Goal: Task Accomplishment & Management: Complete application form

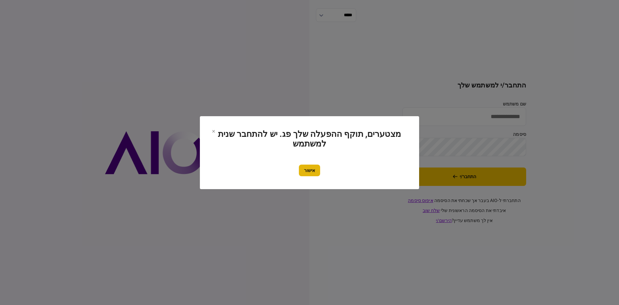
click at [307, 167] on button "אישור" at bounding box center [309, 170] width 21 height 12
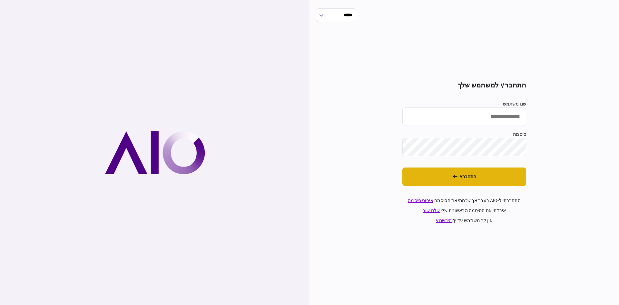
click at [430, 180] on button "התחבר/י" at bounding box center [464, 176] width 124 height 18
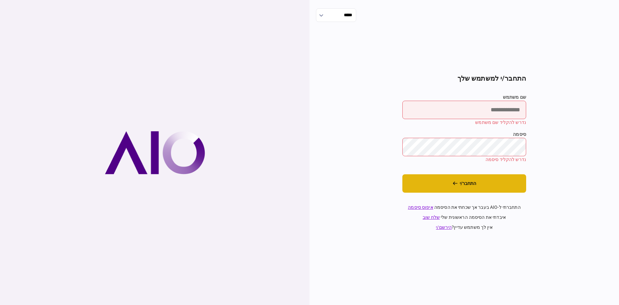
click at [500, 183] on button "התחבר/י" at bounding box center [464, 183] width 124 height 18
click at [497, 189] on button "התחבר/י" at bounding box center [464, 183] width 124 height 18
click at [470, 184] on button "התחבר/י" at bounding box center [464, 183] width 124 height 18
click at [475, 113] on input "שם משתמש" at bounding box center [464, 110] width 124 height 18
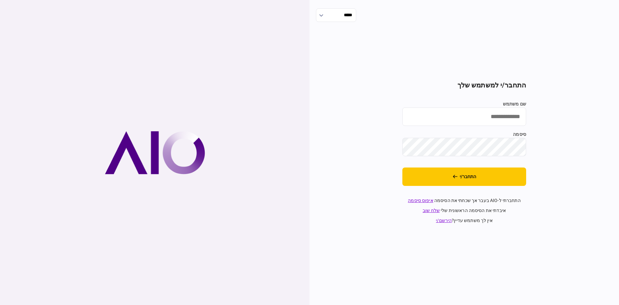
type input "********"
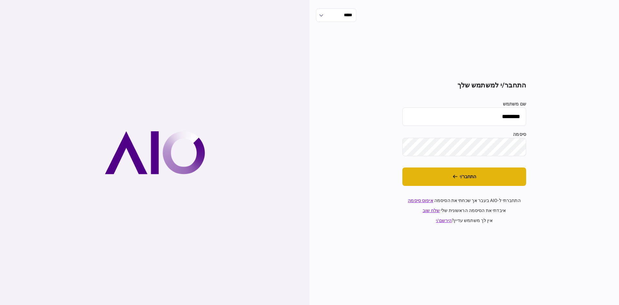
click at [461, 180] on button "התחבר/י" at bounding box center [464, 176] width 124 height 18
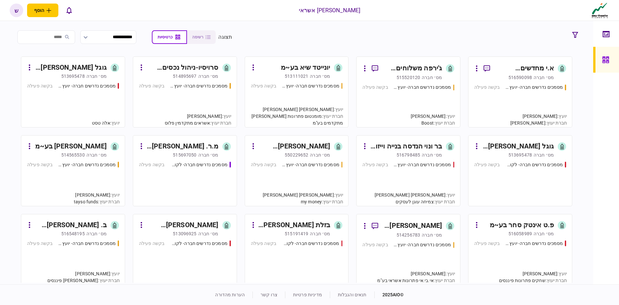
click at [65, 38] on input "search" at bounding box center [46, 37] width 58 height 14
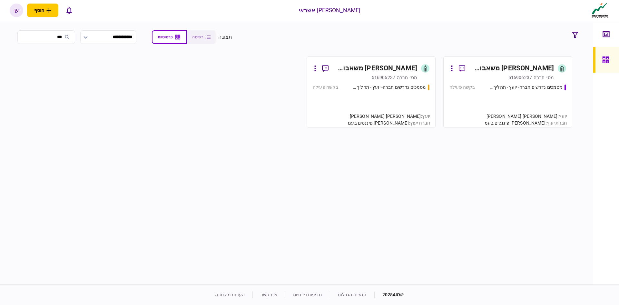
type input "***"
click at [480, 91] on div "מסמכים נדרשים חברה- יועץ - תהליך חברה בקשה פעילה" at bounding box center [507, 102] width 117 height 37
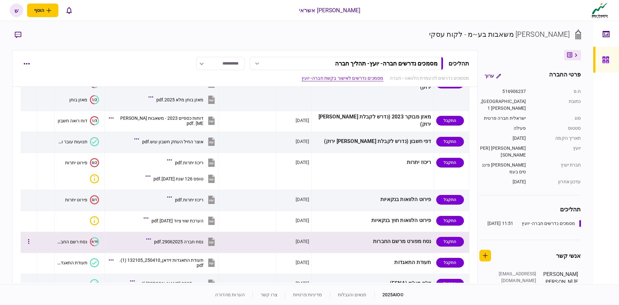
scroll to position [290, 0]
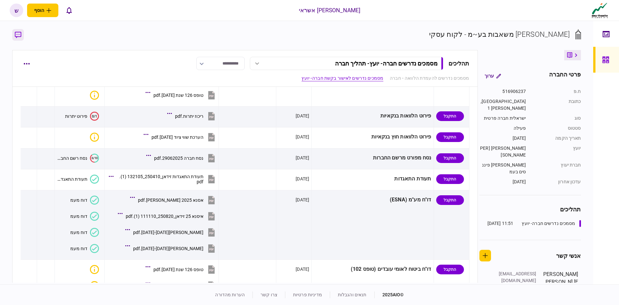
click at [23, 36] on button "button" at bounding box center [18, 35] width 12 height 12
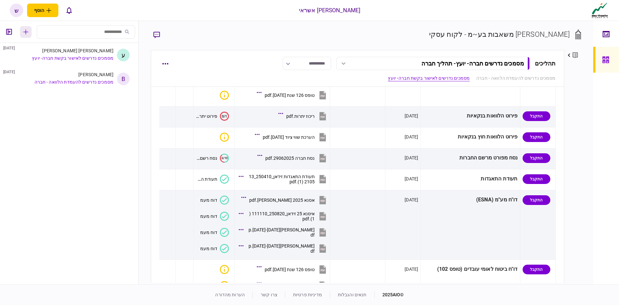
click at [26, 32] on icon "button" at bounding box center [26, 31] width 5 height 5
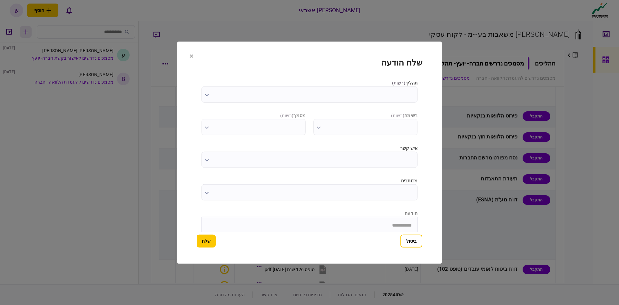
scroll to position [0, 0]
click at [285, 91] on input "תהליך ( רשות )" at bounding box center [310, 94] width 216 height 16
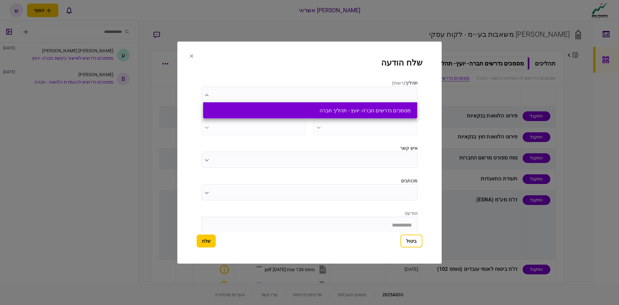
click at [296, 109] on button "מסמכים נדרשים חברה- יועץ - תהליך חברה" at bounding box center [310, 110] width 201 height 6
type input "**********"
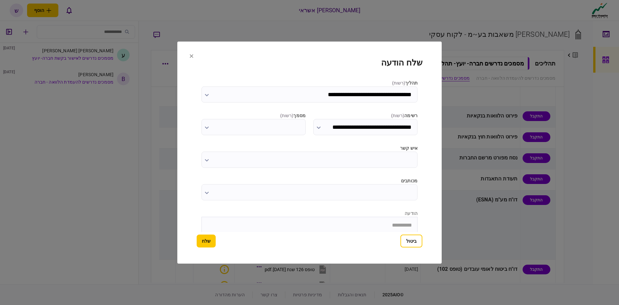
click at [340, 128] on input "**********" at bounding box center [365, 127] width 104 height 16
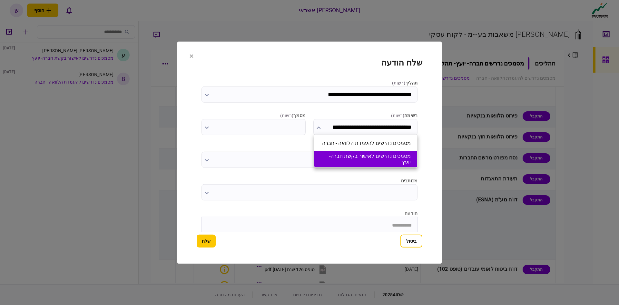
click at [344, 157] on button "מסמכים נדרשים לאישור בקשת חברה- יועץ" at bounding box center [366, 159] width 90 height 12
type input "**********"
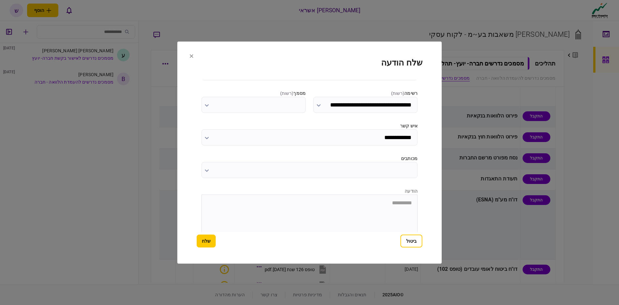
scroll to position [65, 0]
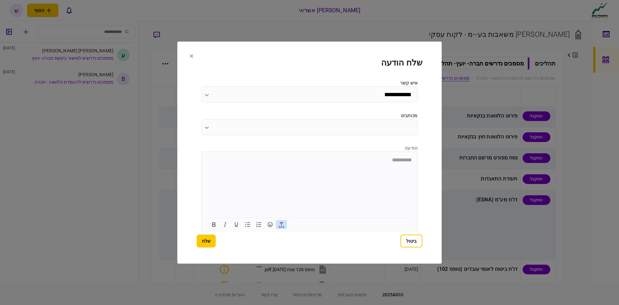
click at [282, 224] on icon "button" at bounding box center [282, 224] width 8 height 8
click at [204, 244] on button "שלח" at bounding box center [206, 240] width 19 height 13
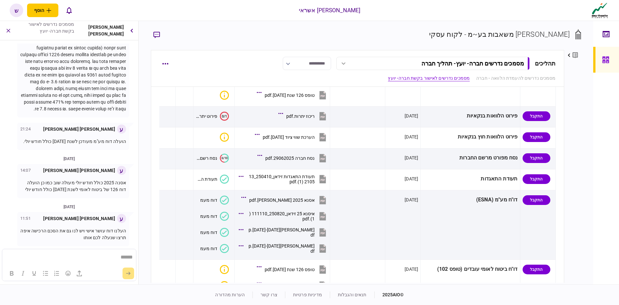
scroll to position [0, 0]
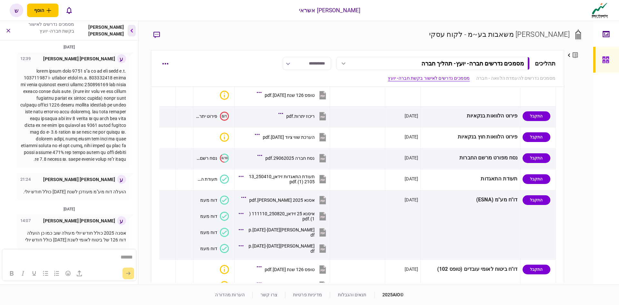
click at [128, 34] on button "button" at bounding box center [132, 31] width 8 height 12
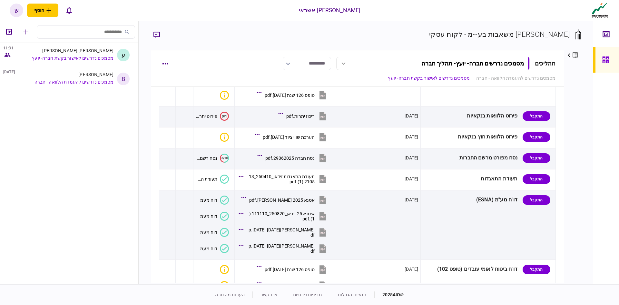
click at [597, 65] on link at bounding box center [606, 60] width 26 height 26
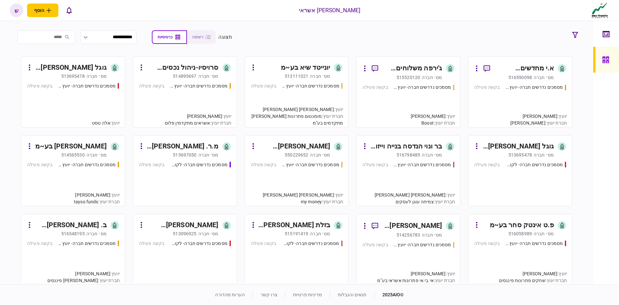
click at [64, 34] on input "search" at bounding box center [46, 37] width 58 height 14
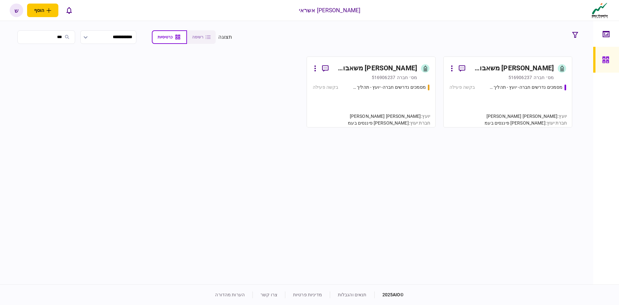
type input "***"
click at [467, 82] on link "[PERSON_NAME] משאבות בע~מ [PERSON_NAME]׳ חברה 516906237 מסמכים נדרשים חברה- יוע…" at bounding box center [507, 91] width 129 height 71
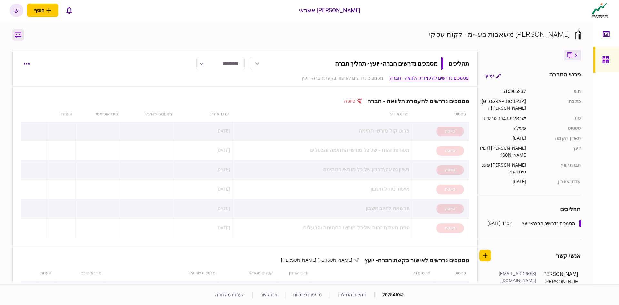
click at [20, 35] on icon "button" at bounding box center [18, 35] width 6 height 7
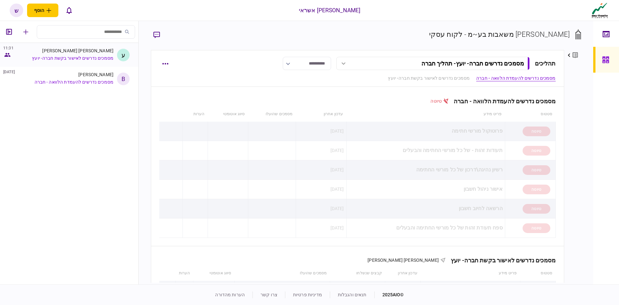
click at [96, 50] on div "[PERSON_NAME] [PERSON_NAME]" at bounding box center [77, 50] width 71 height 5
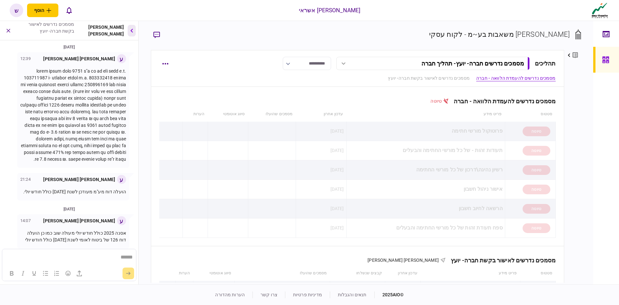
click at [129, 31] on button "button" at bounding box center [132, 31] width 8 height 12
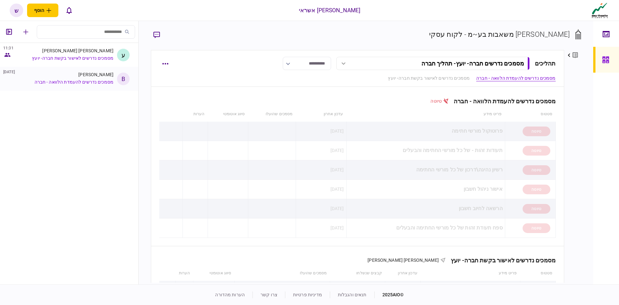
click at [97, 75] on div "[PERSON_NAME]" at bounding box center [95, 74] width 35 height 5
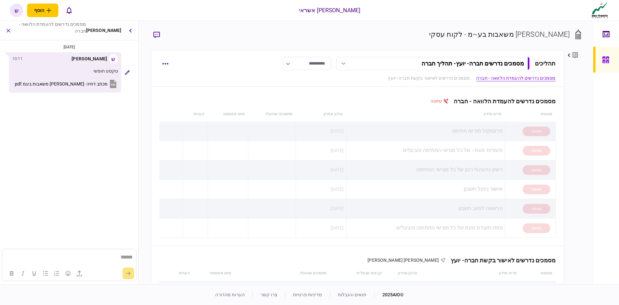
click at [87, 85] on span "מכתב דחיה -[PERSON_NAME] משאבות בעמ.pdf" at bounding box center [61, 83] width 93 height 5
click at [608, 62] on icon at bounding box center [605, 59] width 6 height 6
